Goal: Task Accomplishment & Management: Manage account settings

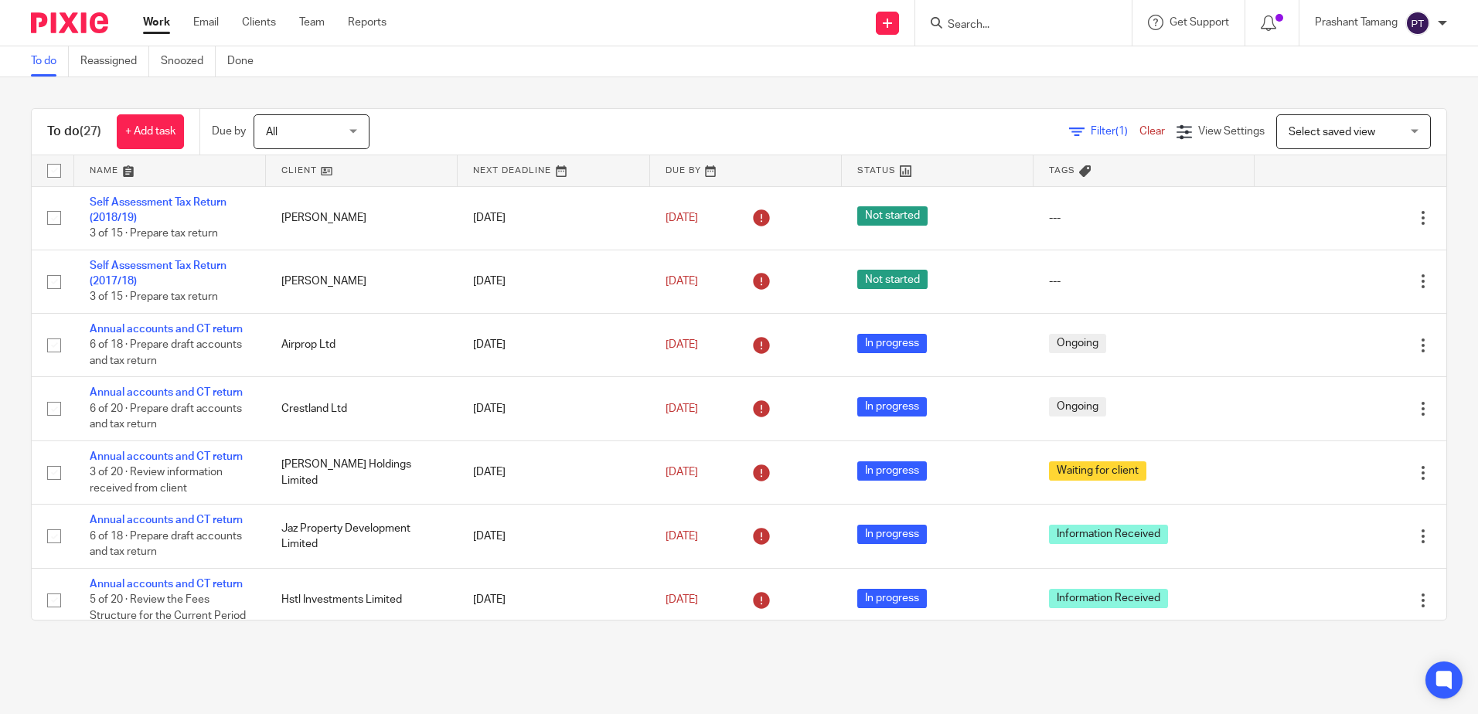
click at [1023, 26] on input "Search" at bounding box center [1015, 26] width 139 height 14
click at [982, 24] on input "Search" at bounding box center [1015, 26] width 139 height 14
click at [984, 22] on input "Search" at bounding box center [1015, 26] width 139 height 14
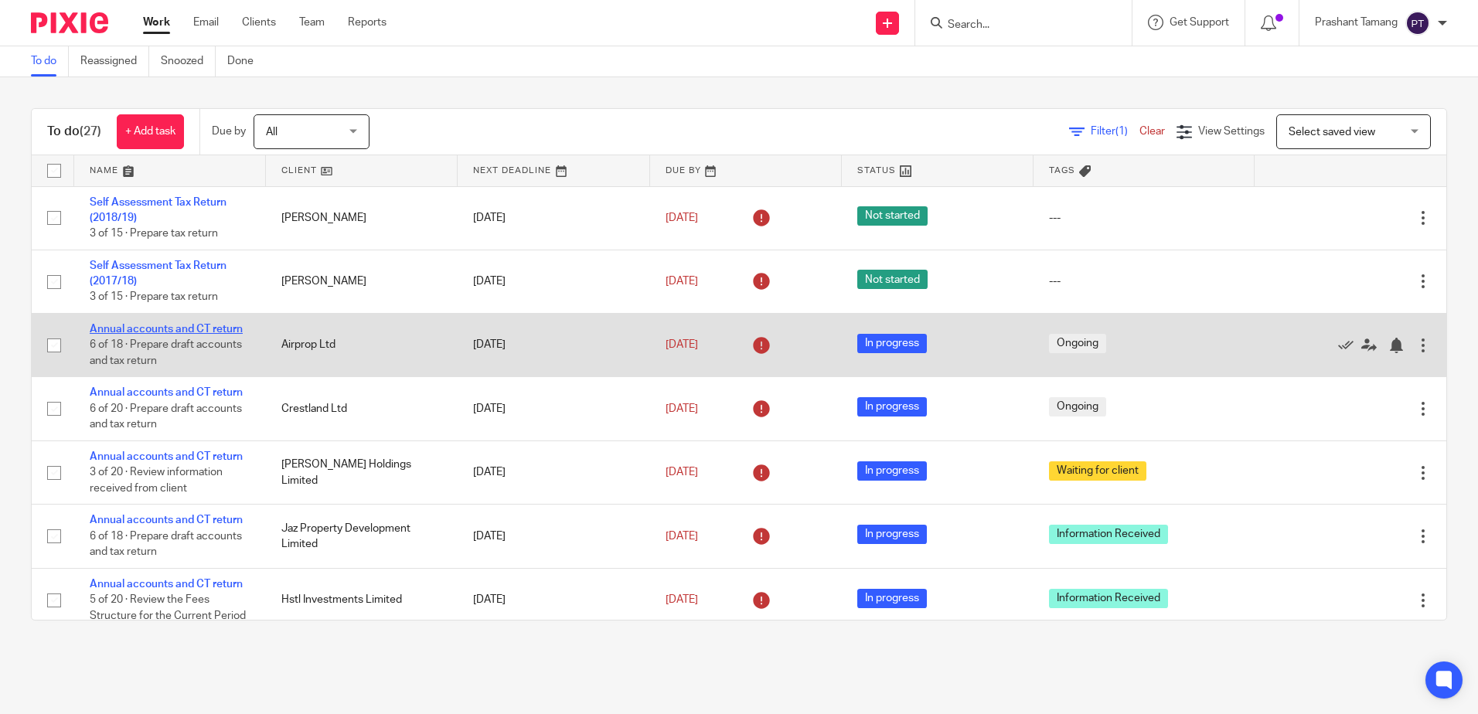
click at [186, 329] on link "Annual accounts and CT return" at bounding box center [166, 329] width 153 height 11
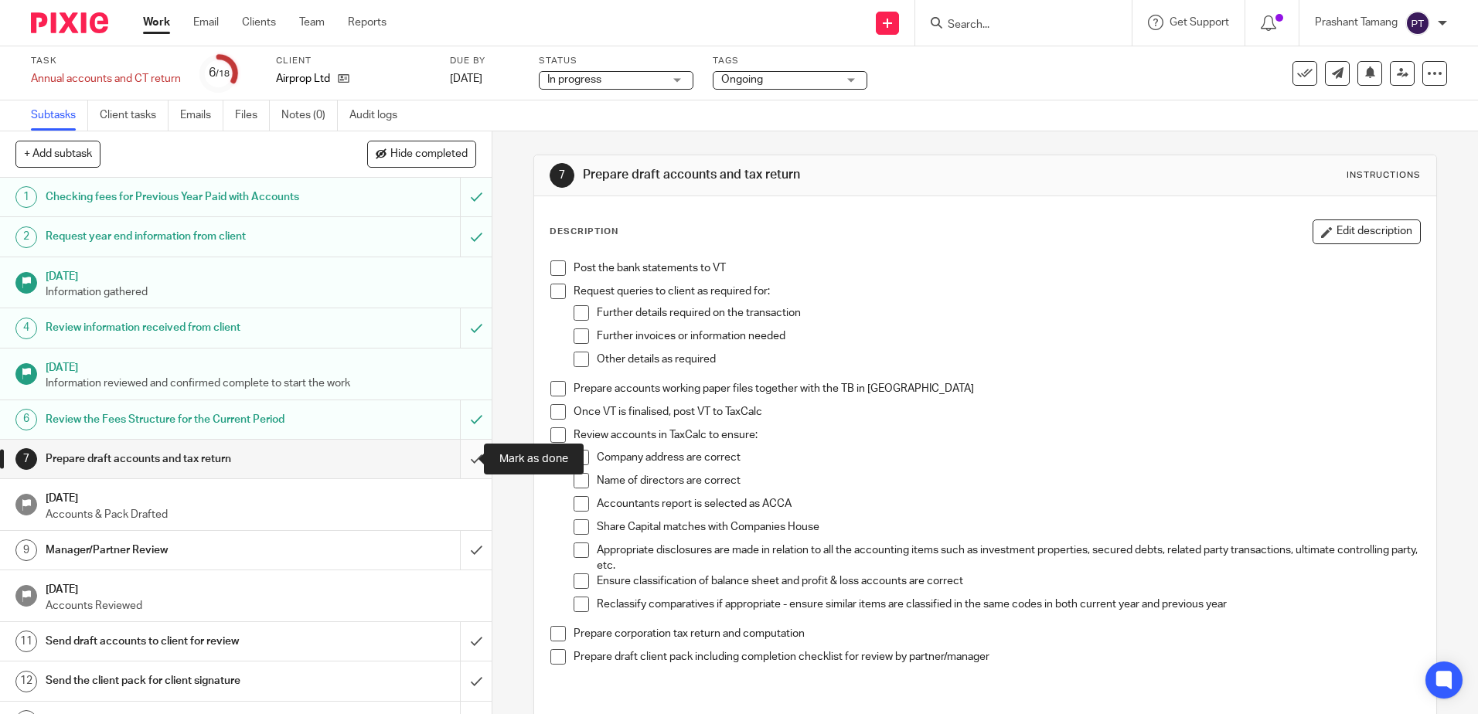
click at [456, 460] on input "submit" at bounding box center [246, 459] width 492 height 39
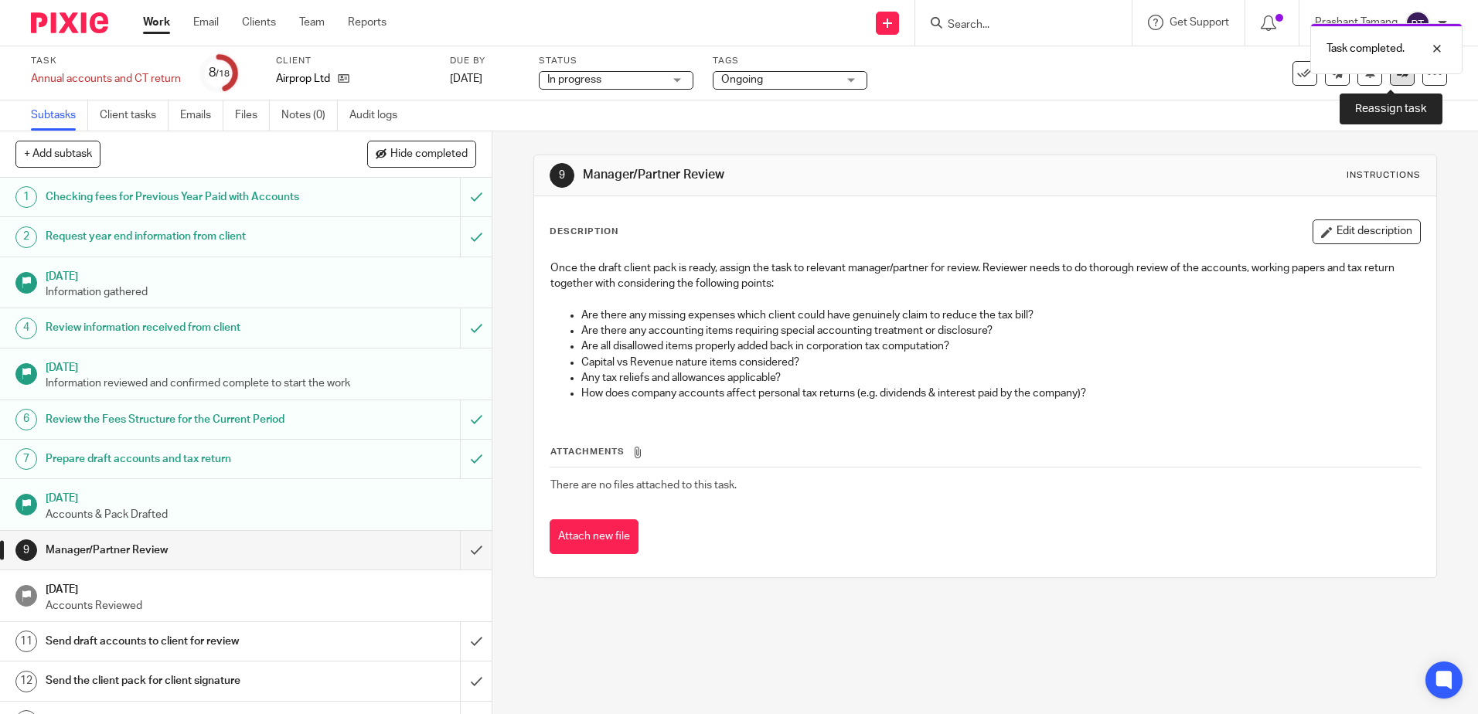
click at [1391, 83] on link at bounding box center [1402, 73] width 25 height 25
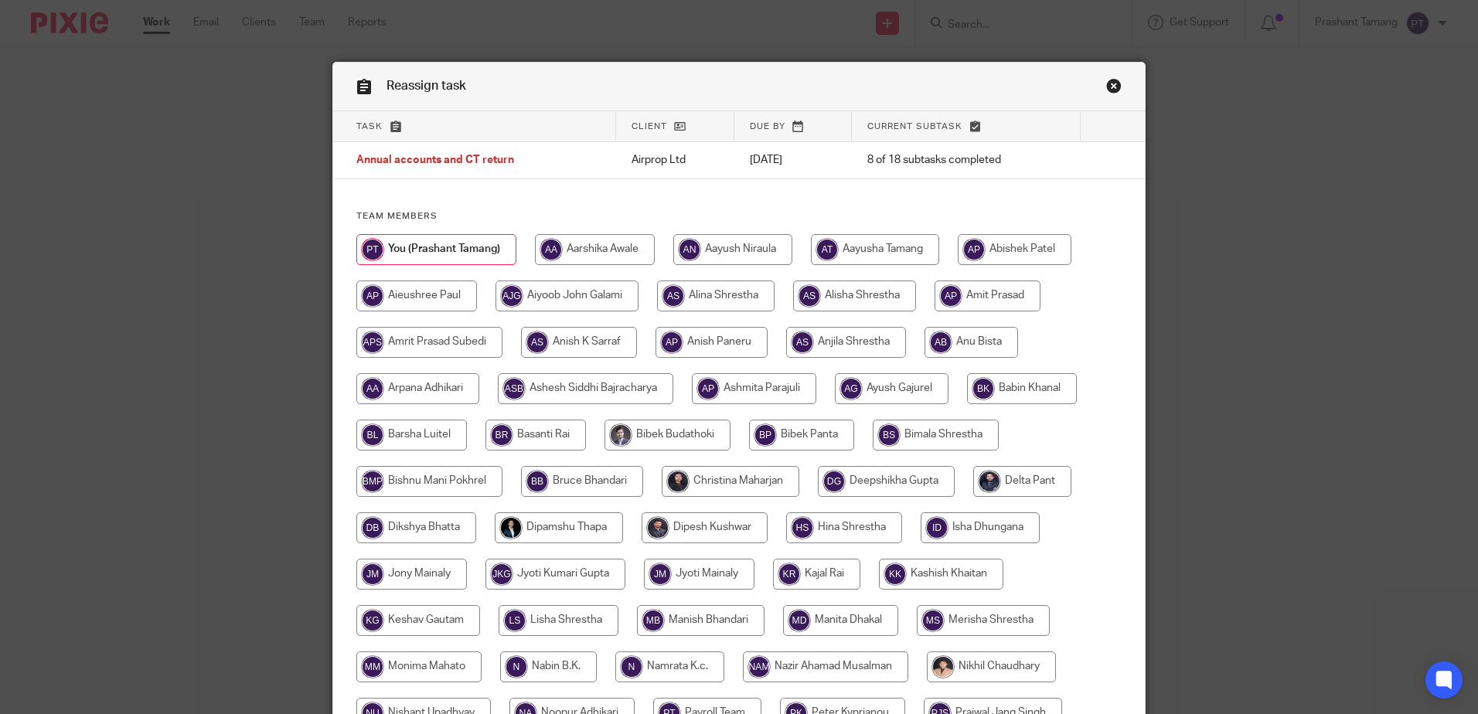
click at [709, 477] on input "radio" at bounding box center [731, 481] width 138 height 31
radio input "true"
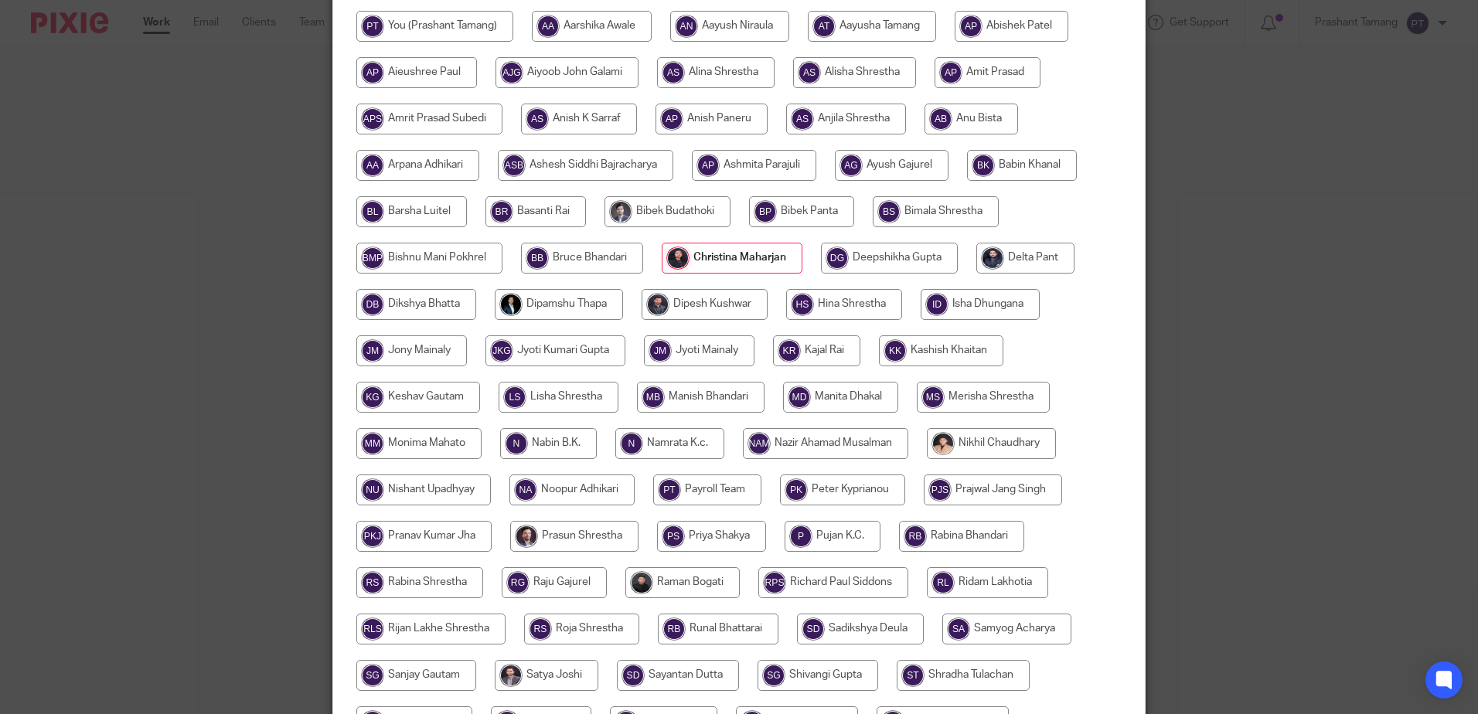
scroll to position [482, 0]
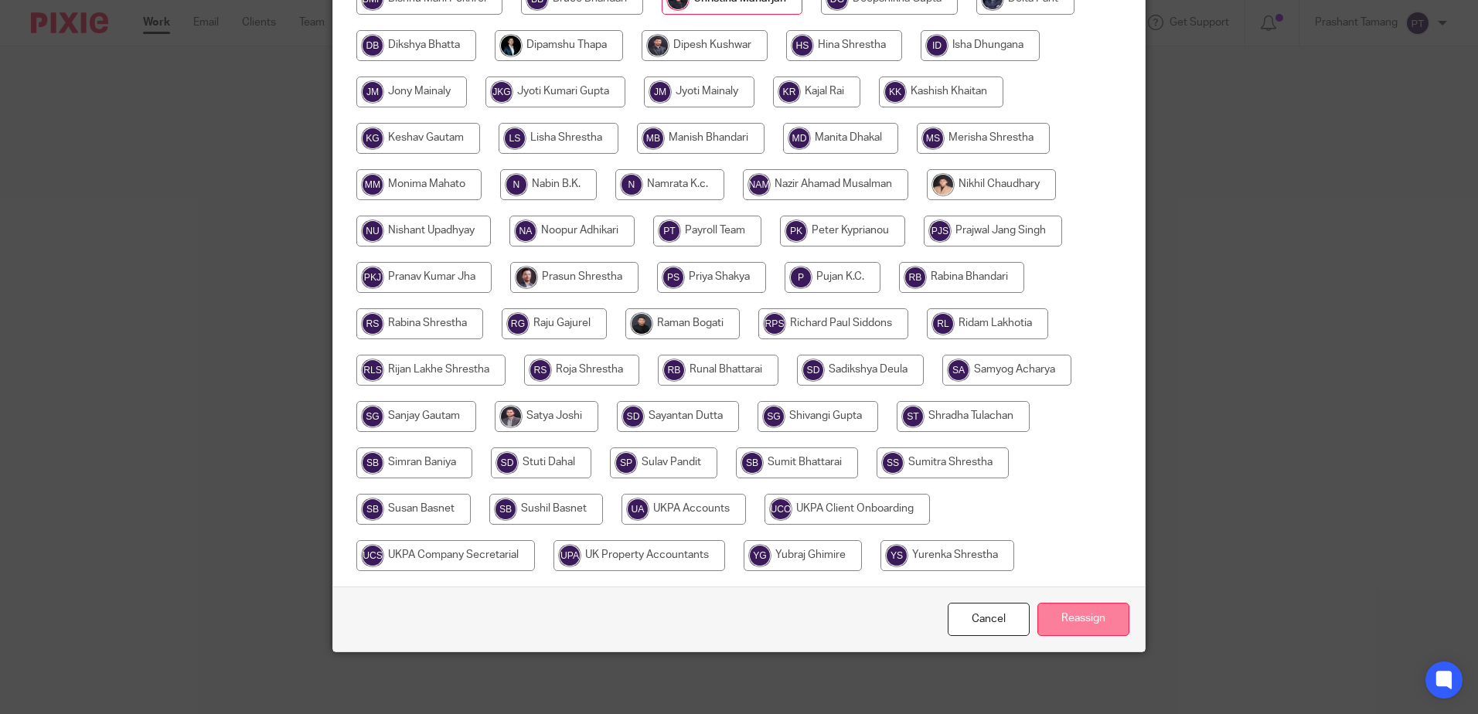
click at [1071, 625] on input "Reassign" at bounding box center [1083, 619] width 92 height 33
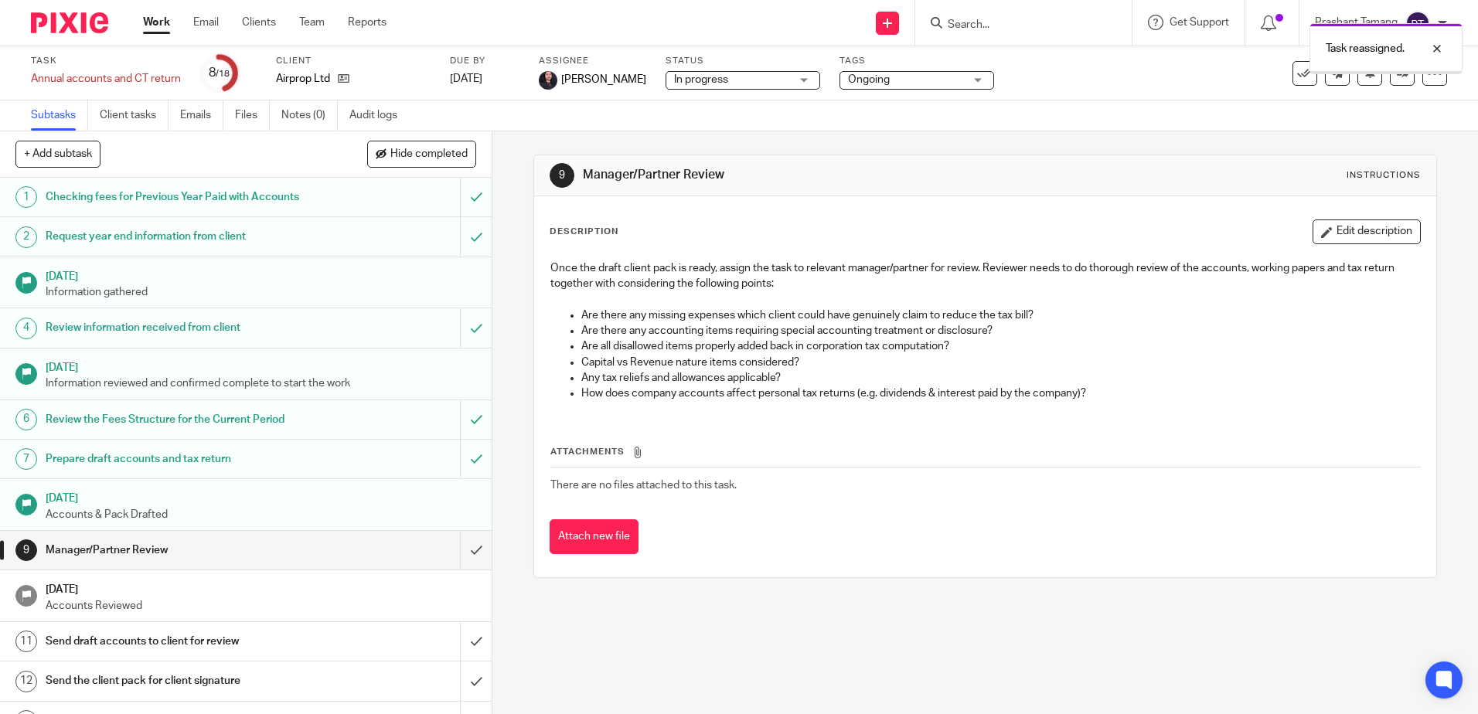
click at [924, 72] on div "Task reassigned." at bounding box center [1101, 44] width 724 height 59
click at [927, 85] on span "Ongoing" at bounding box center [906, 80] width 116 height 16
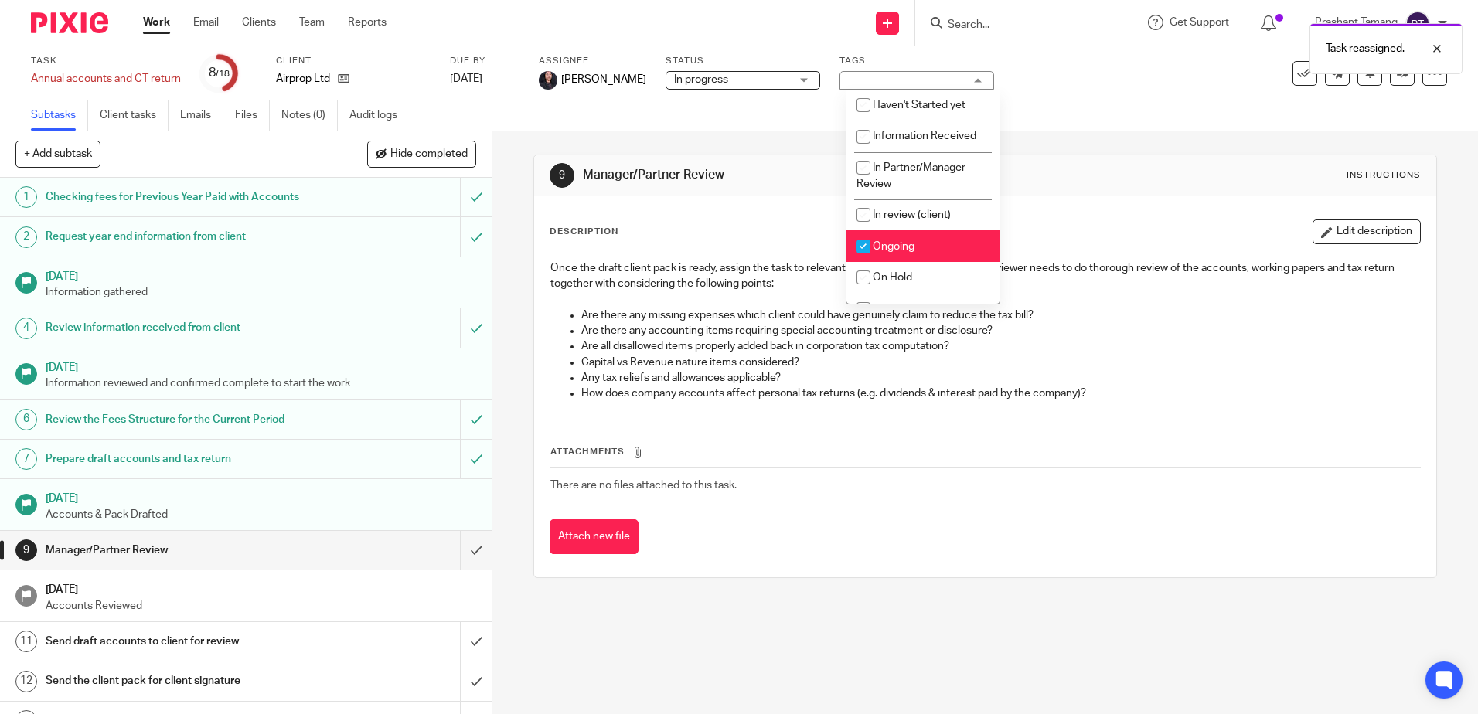
click at [894, 241] on span "Ongoing" at bounding box center [894, 246] width 42 height 11
checkbox input "false"
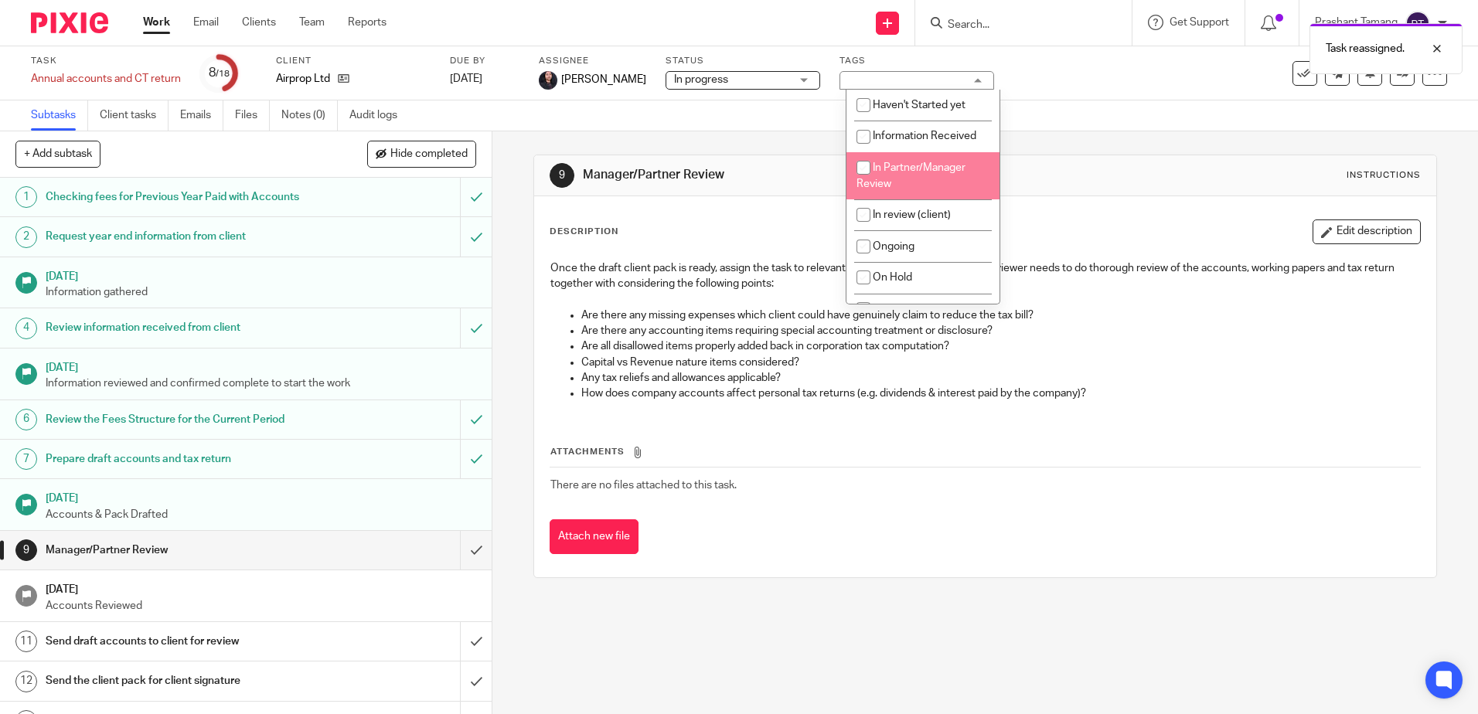
click at [898, 165] on span "In Partner/Manager Review" at bounding box center [910, 175] width 109 height 27
checkbox input "true"
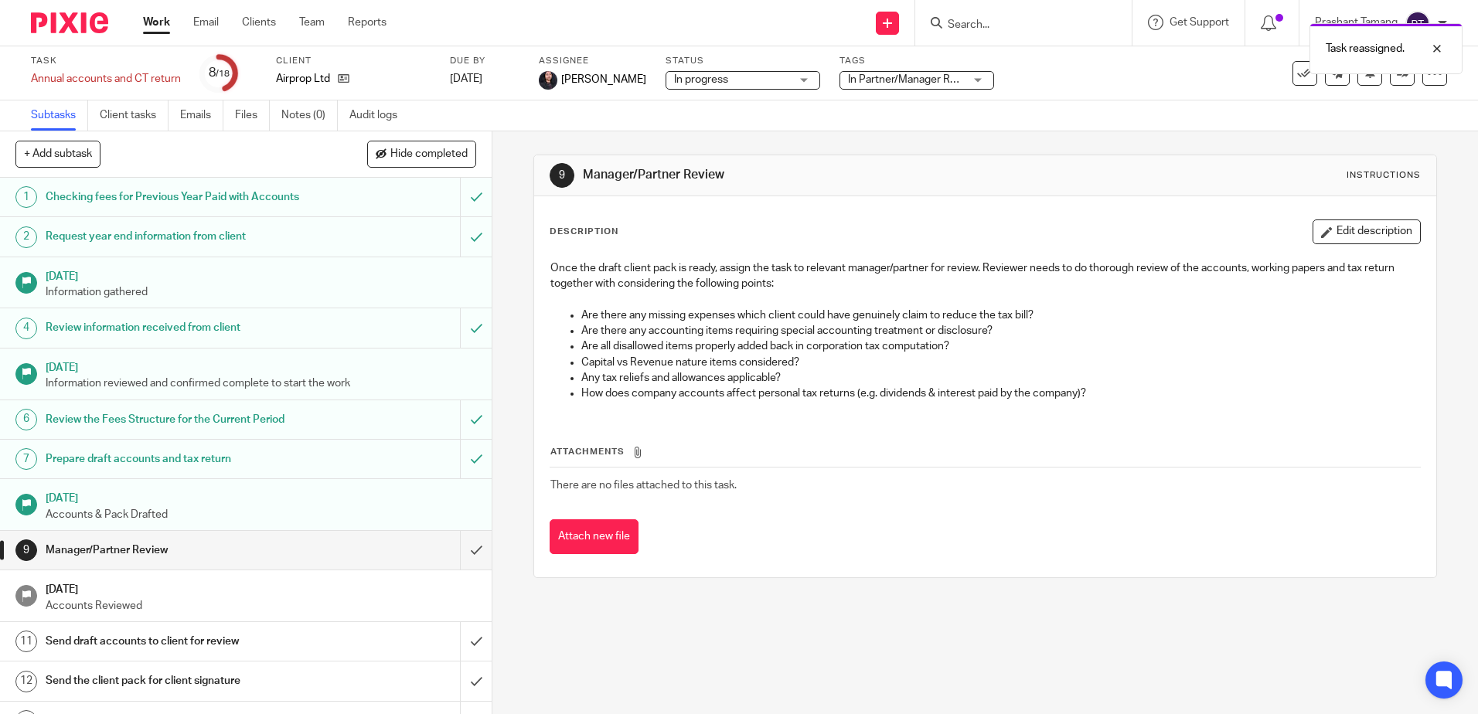
click at [770, 134] on div "9 Manager/Partner Review Instructions Description Edit description Once the dra…" at bounding box center [984, 366] width 903 height 470
click at [837, 283] on p "Once the draft client pack is ready, assign the task to relevant manager/partne…" at bounding box center [984, 276] width 869 height 32
